Goal: Obtain resource: Download file/media

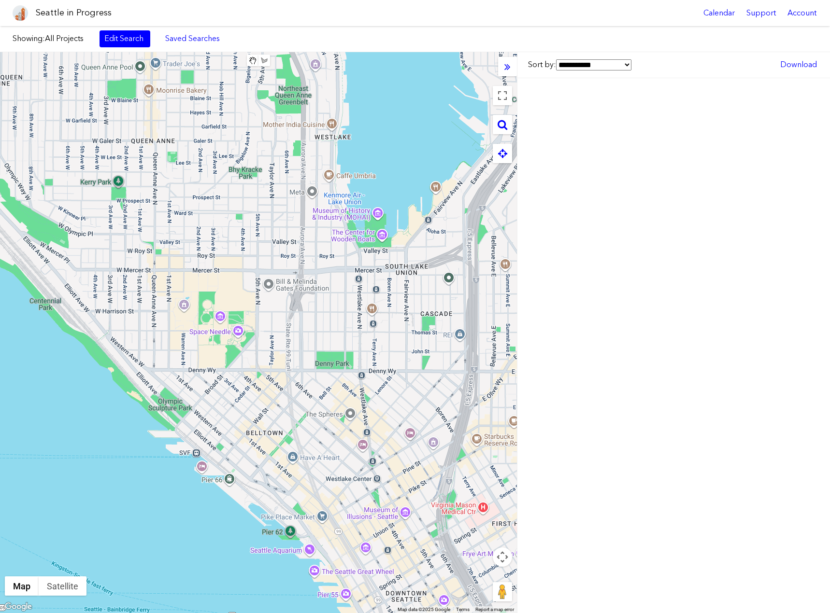
drag, startPoint x: 410, startPoint y: 386, endPoint x: 201, endPoint y: 406, distance: 209.6
click at [207, 404] on div at bounding box center [258, 332] width 517 height 561
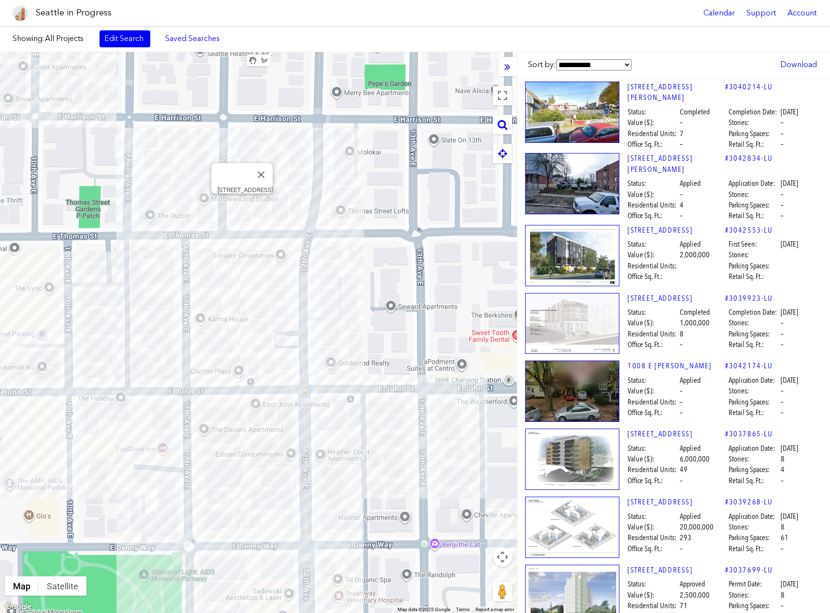
click at [241, 207] on div "[STREET_ADDRESS]" at bounding box center [258, 332] width 517 height 561
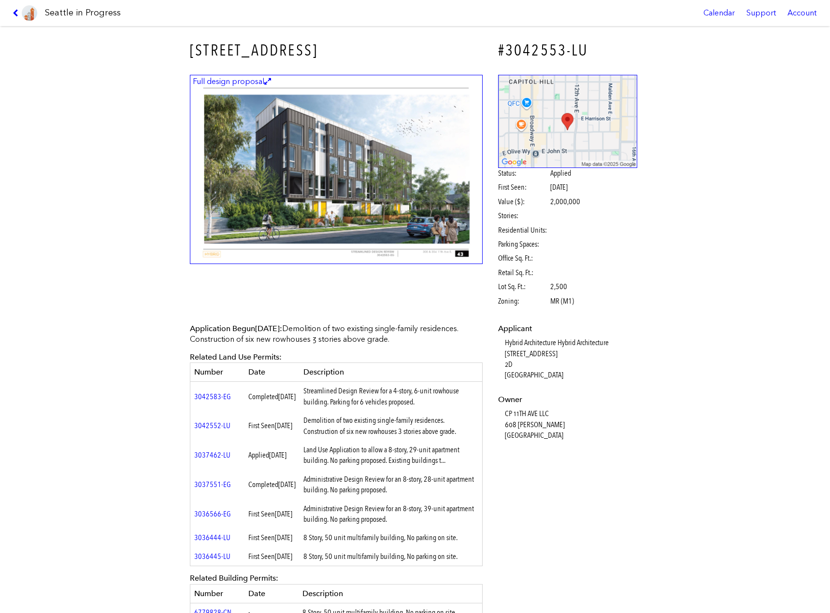
click at [364, 185] on img at bounding box center [336, 170] width 293 height 190
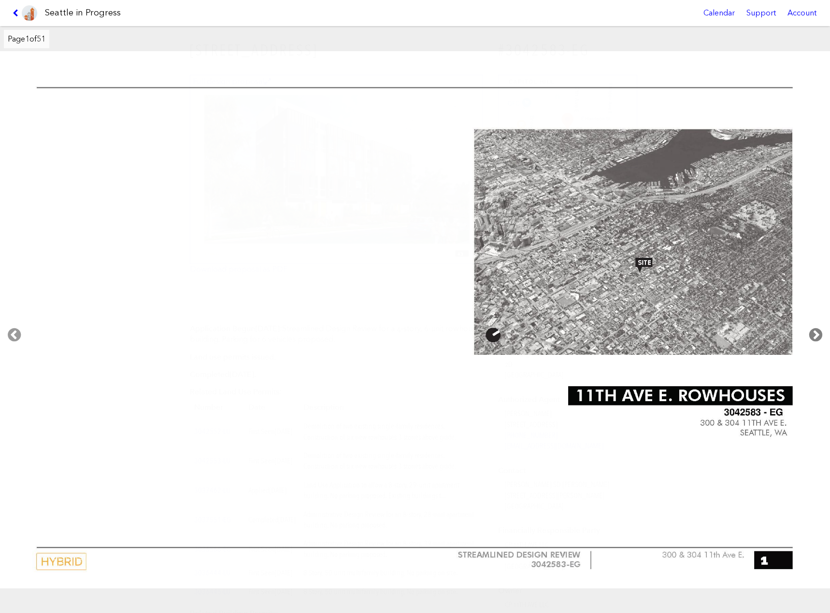
click at [812, 329] on icon at bounding box center [815, 335] width 28 height 31
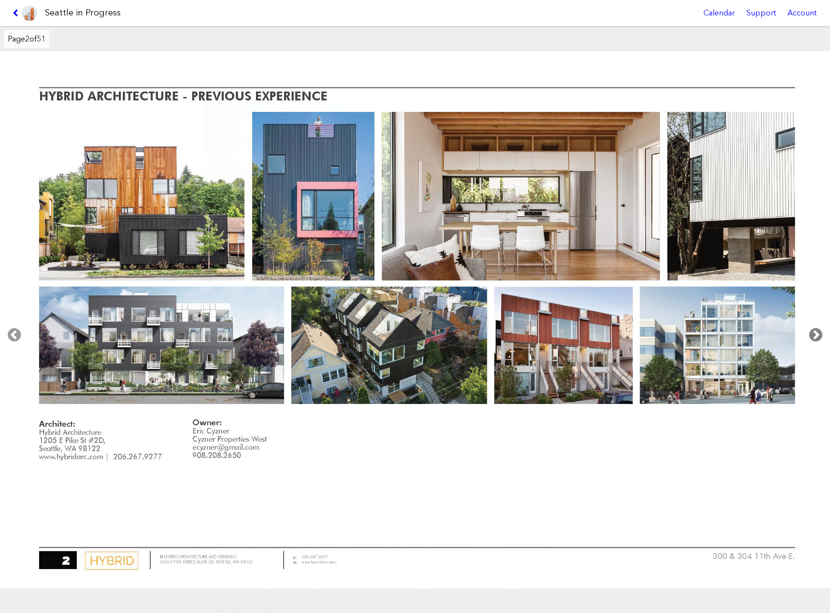
click at [809, 330] on icon at bounding box center [815, 335] width 28 height 31
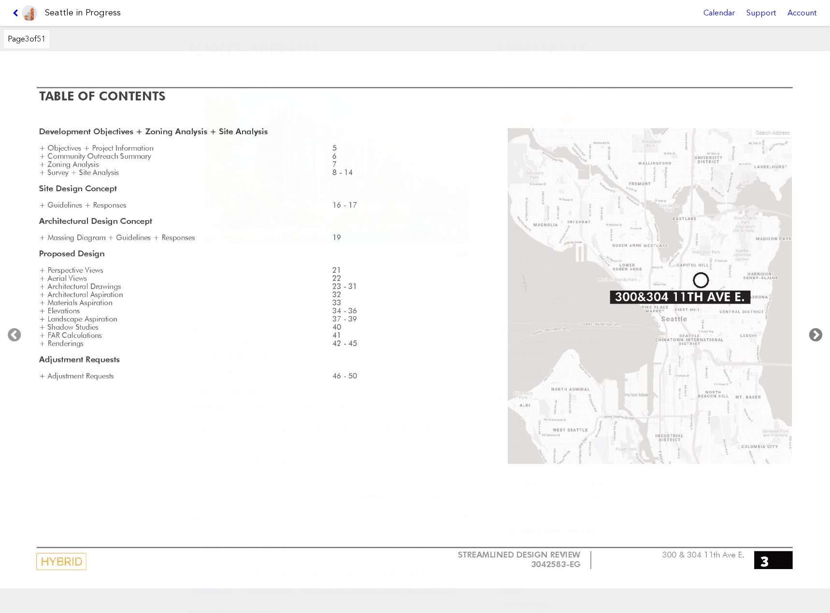
click at [809, 330] on icon at bounding box center [815, 335] width 28 height 31
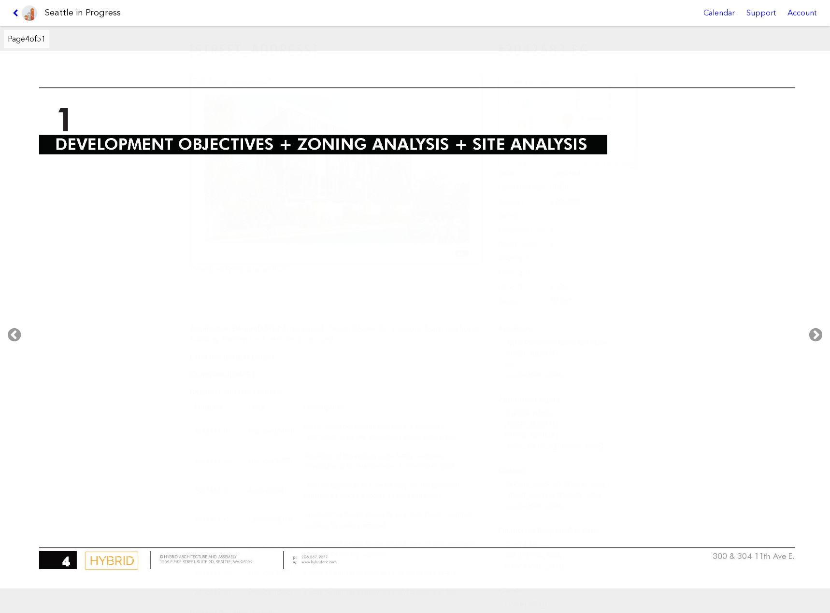
click at [14, 13] on icon at bounding box center [17, 13] width 9 height 8
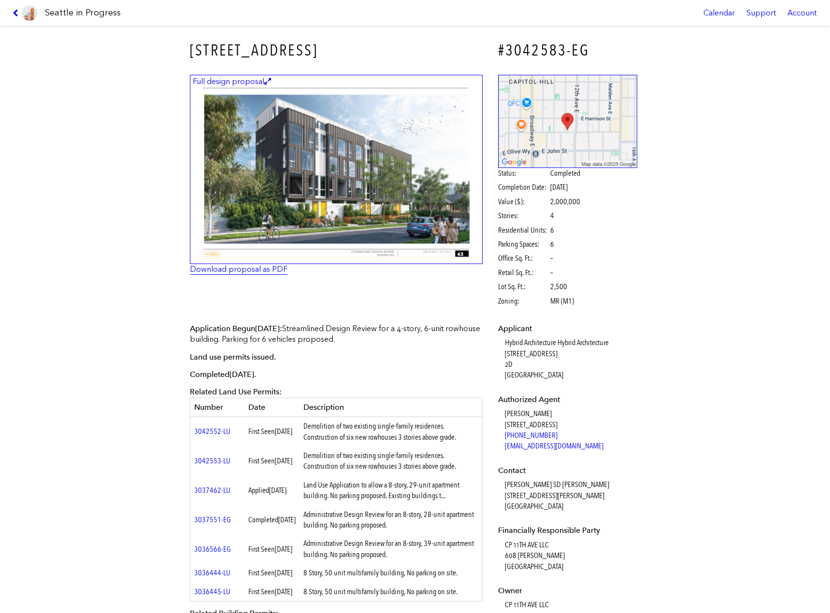
click at [208, 269] on link "Download proposal as PDF" at bounding box center [239, 269] width 98 height 9
